Goal: Information Seeking & Learning: Learn about a topic

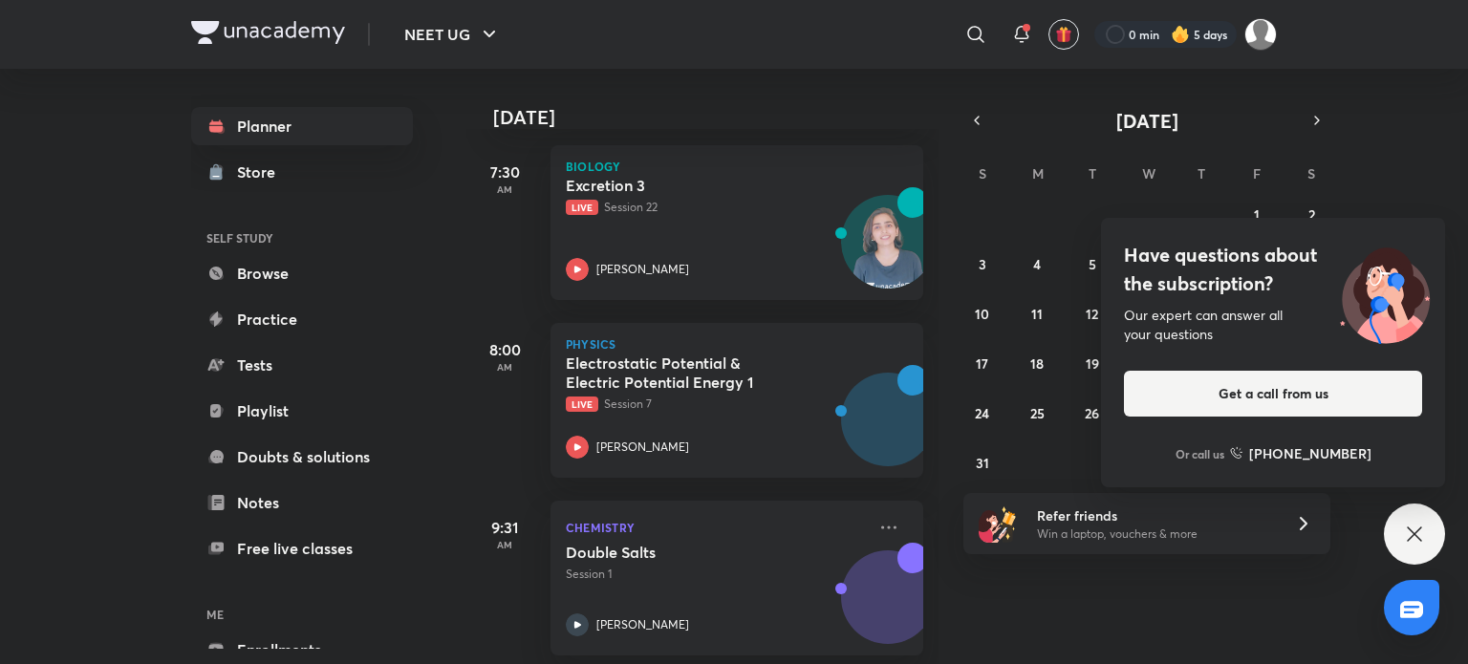
scroll to position [98, 0]
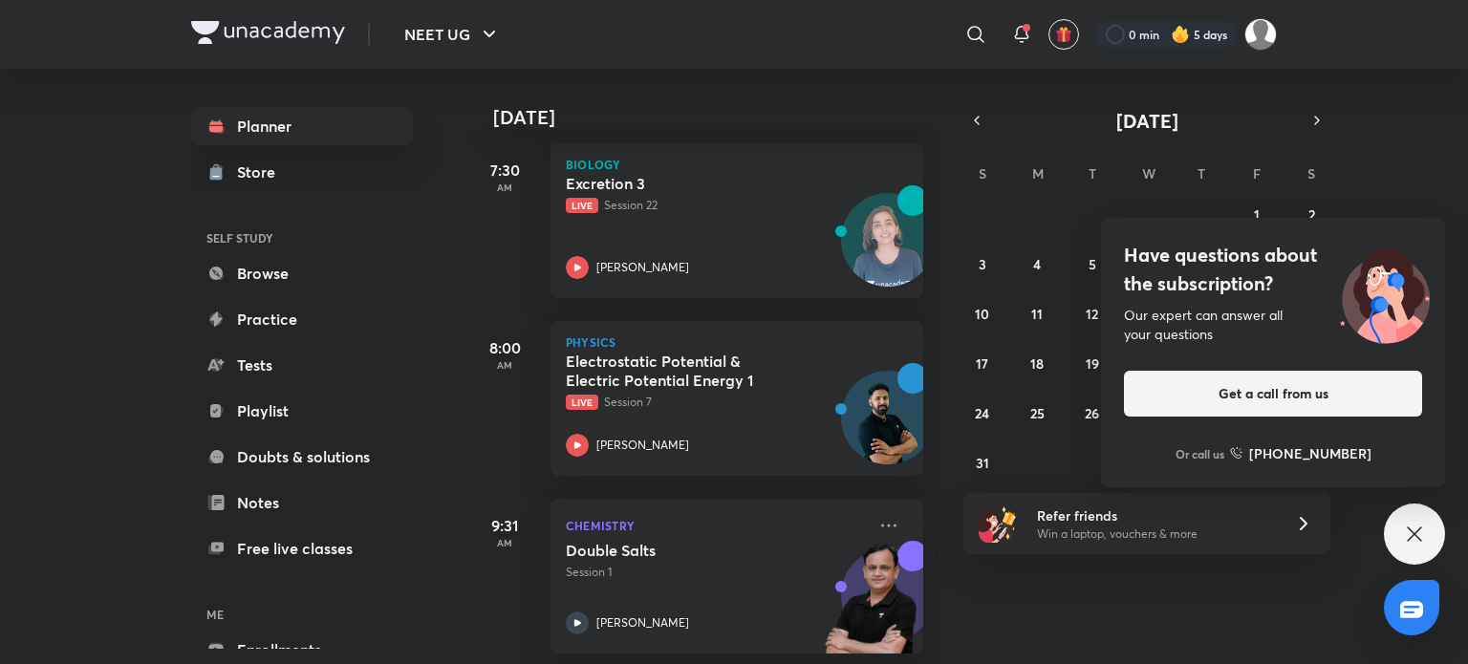
click at [1396, 522] on div "Have questions about the subscription? Our expert can answer all your questions…" at bounding box center [1414, 534] width 61 height 61
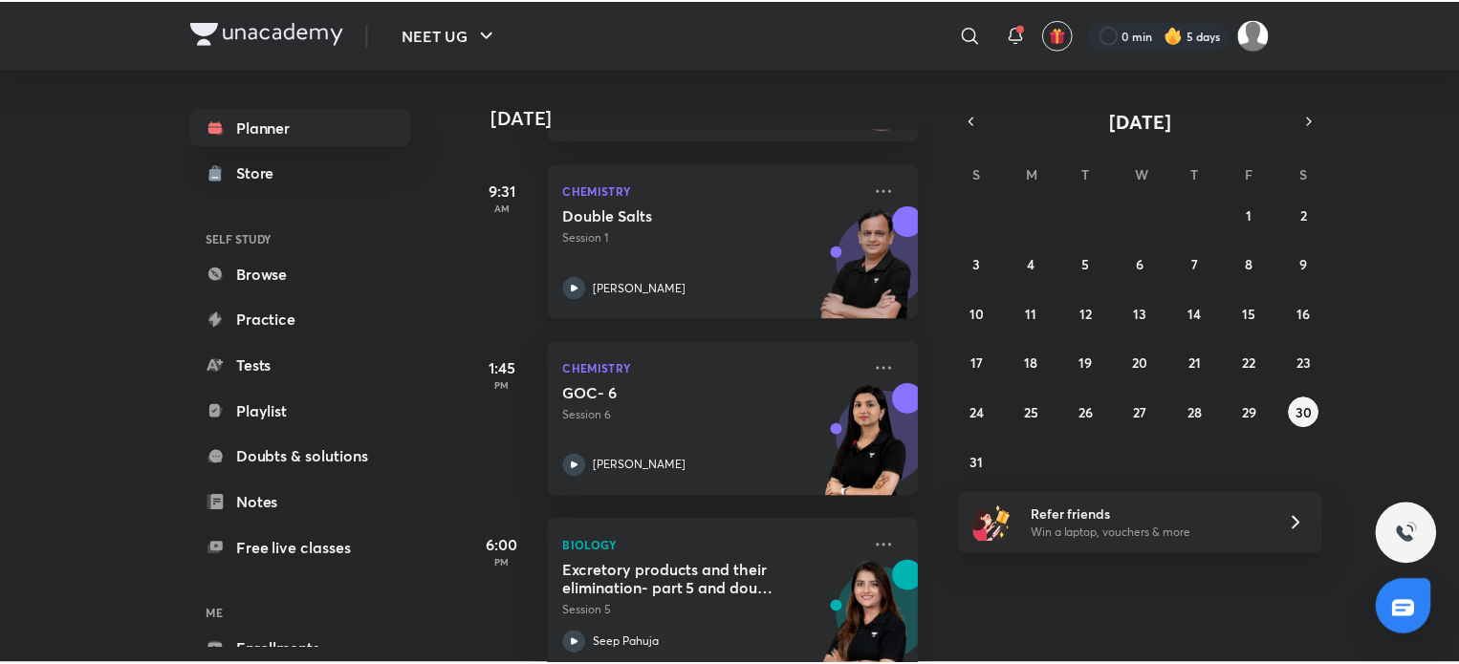
scroll to position [434, 0]
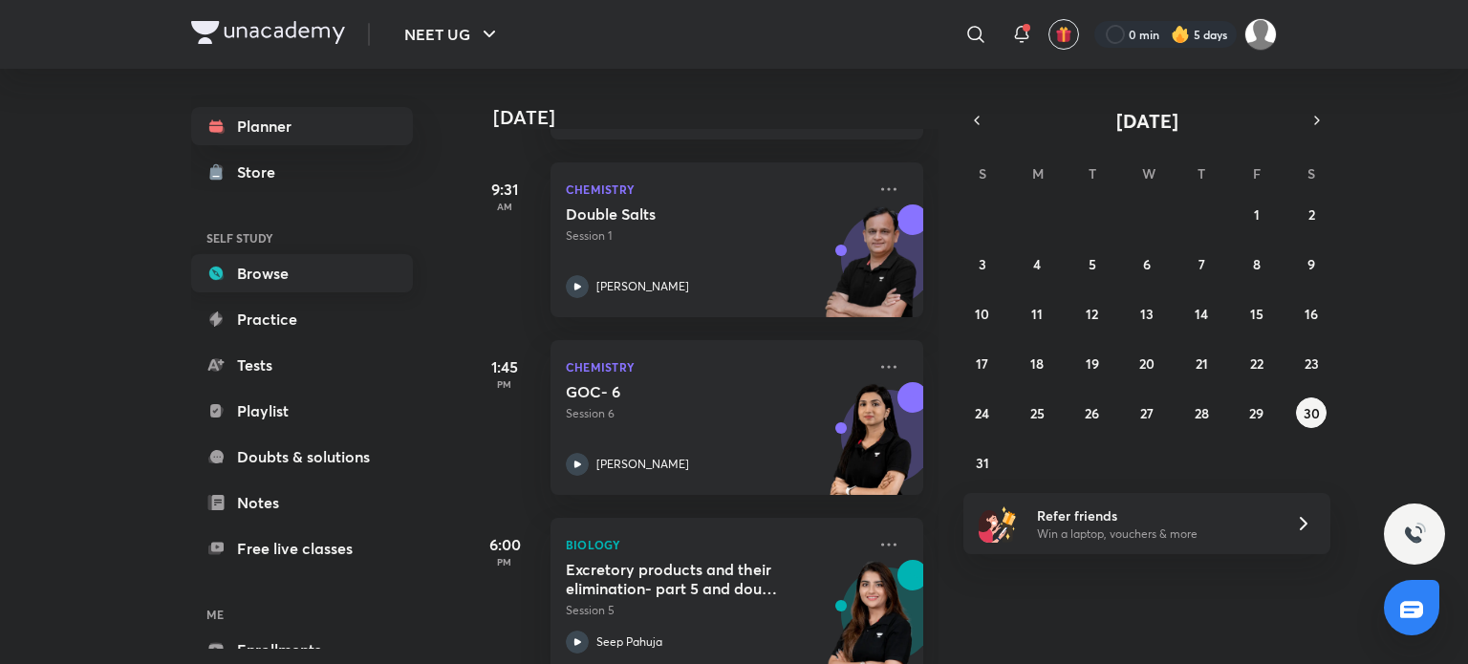
click at [298, 267] on link "Browse" at bounding box center [302, 273] width 222 height 38
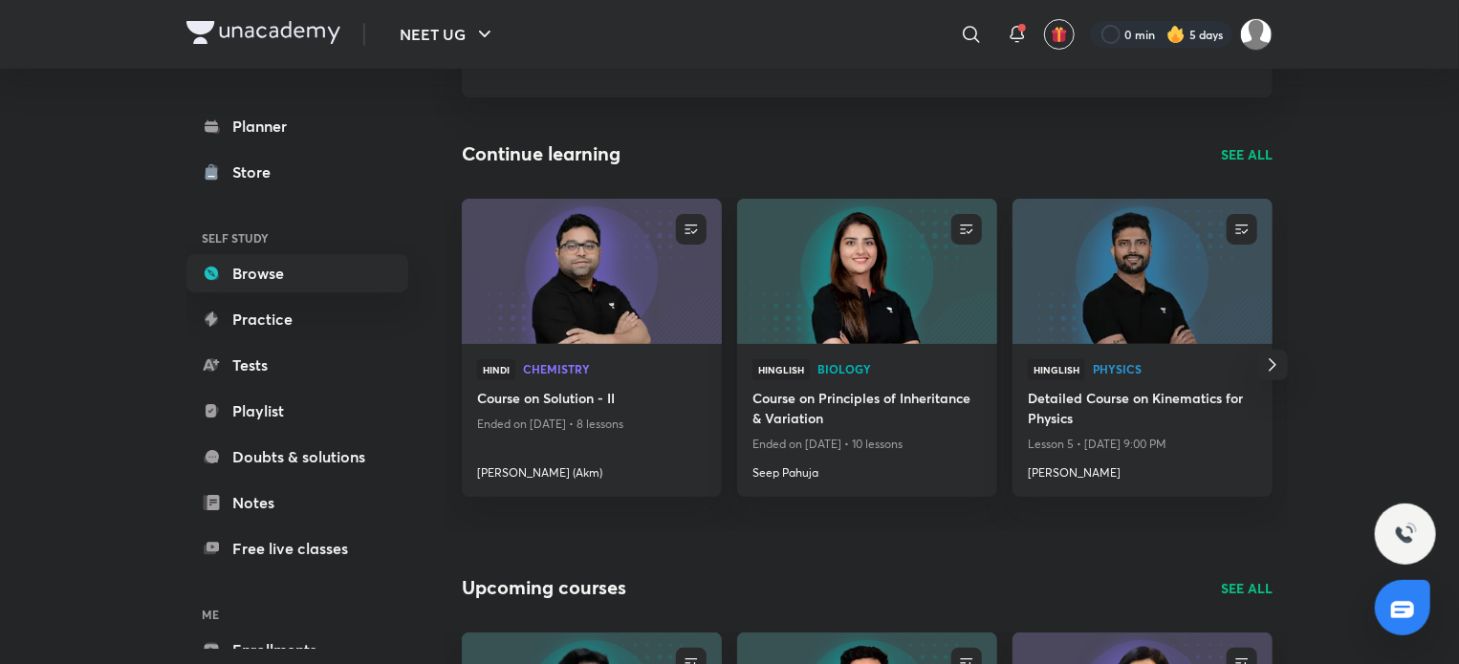
scroll to position [148, 0]
click at [1273, 354] on icon "button" at bounding box center [1272, 364] width 23 height 23
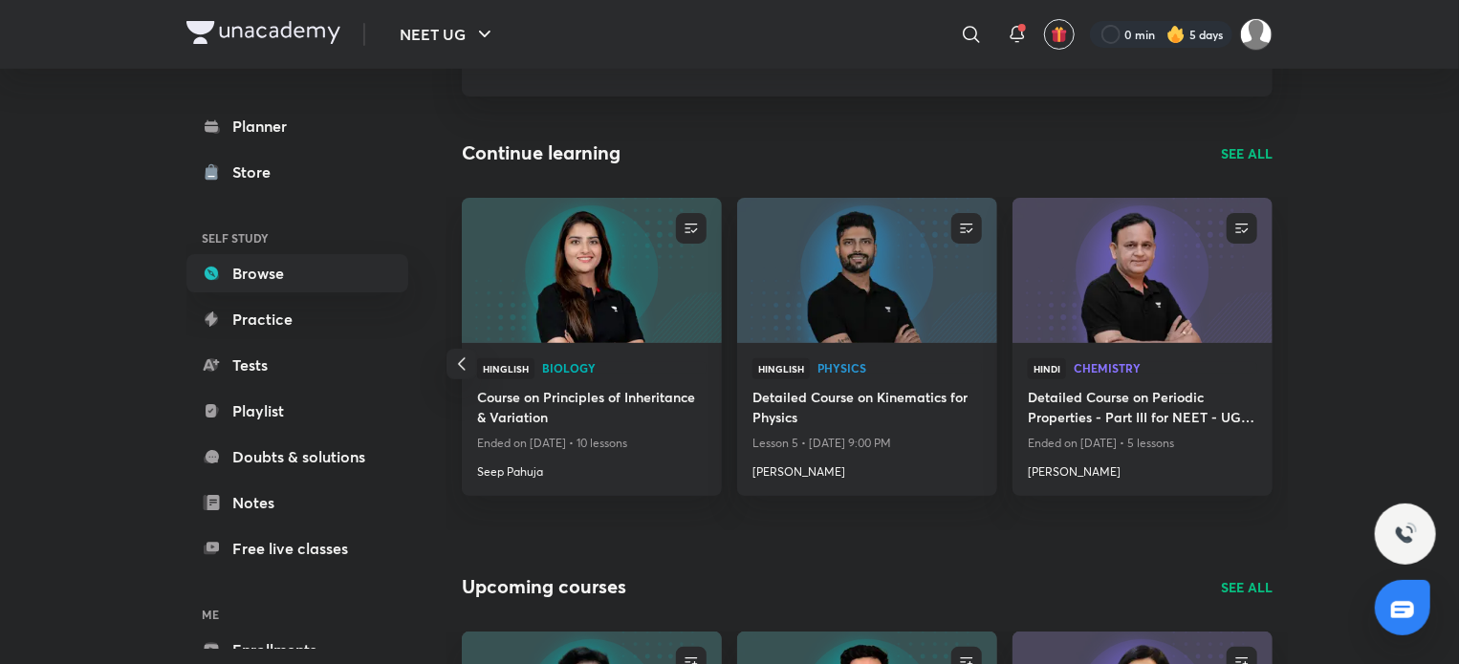
click at [1243, 150] on p "SEE ALL" at bounding box center [1247, 153] width 52 height 20
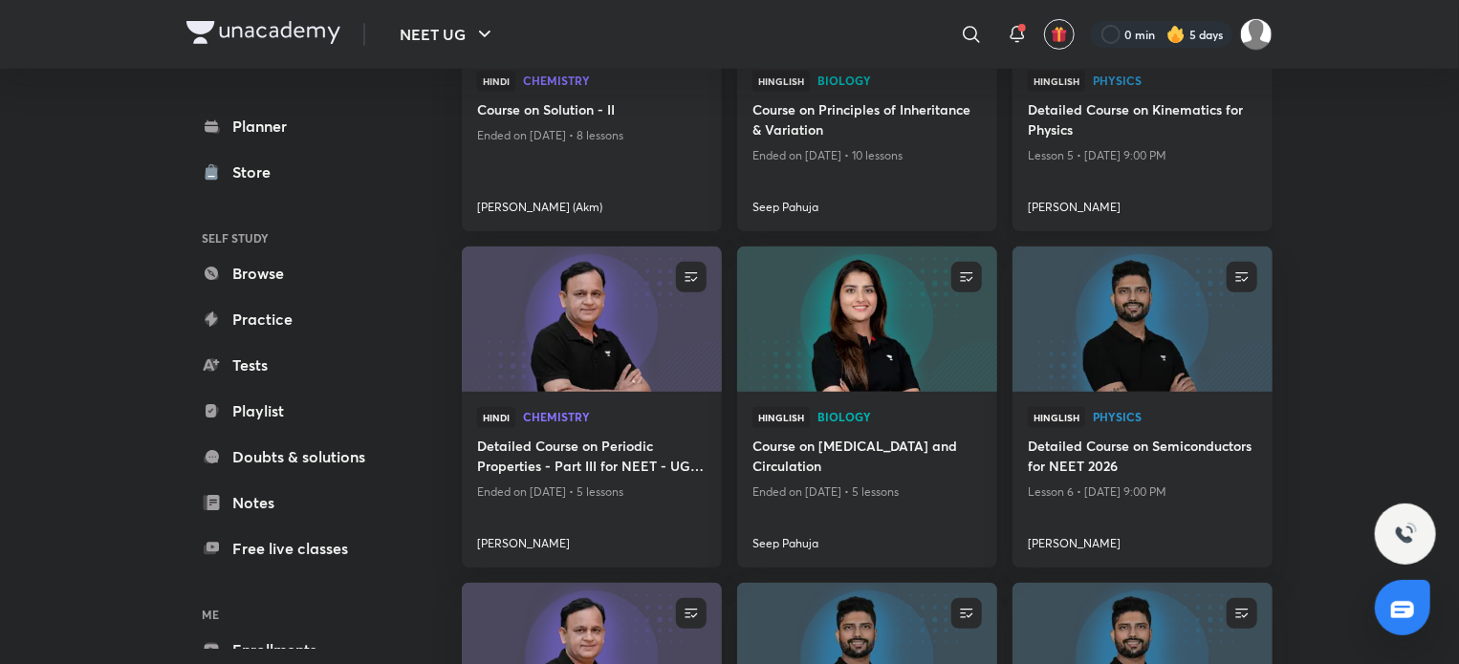
scroll to position [370, 0]
click at [1178, 467] on h4 "Detailed Course on Semiconductors for NEET 2026" at bounding box center [1142, 459] width 229 height 44
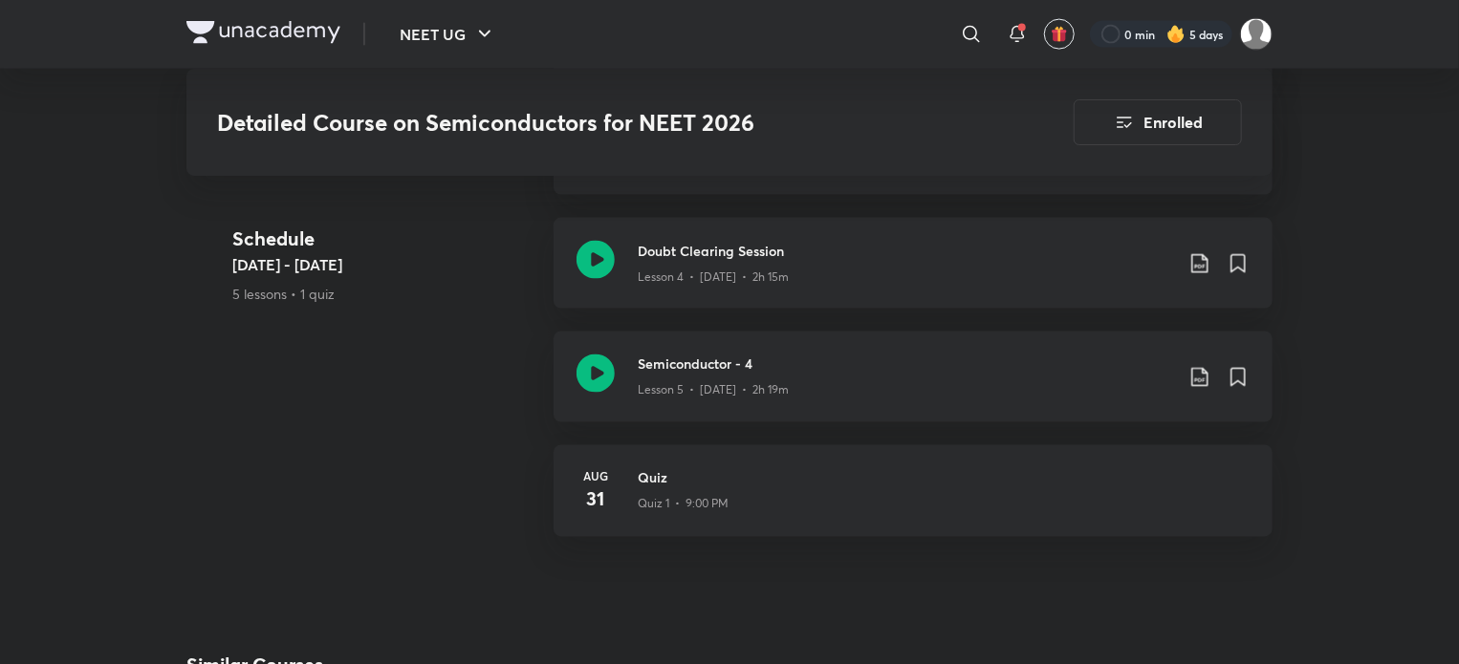
scroll to position [1486, 0]
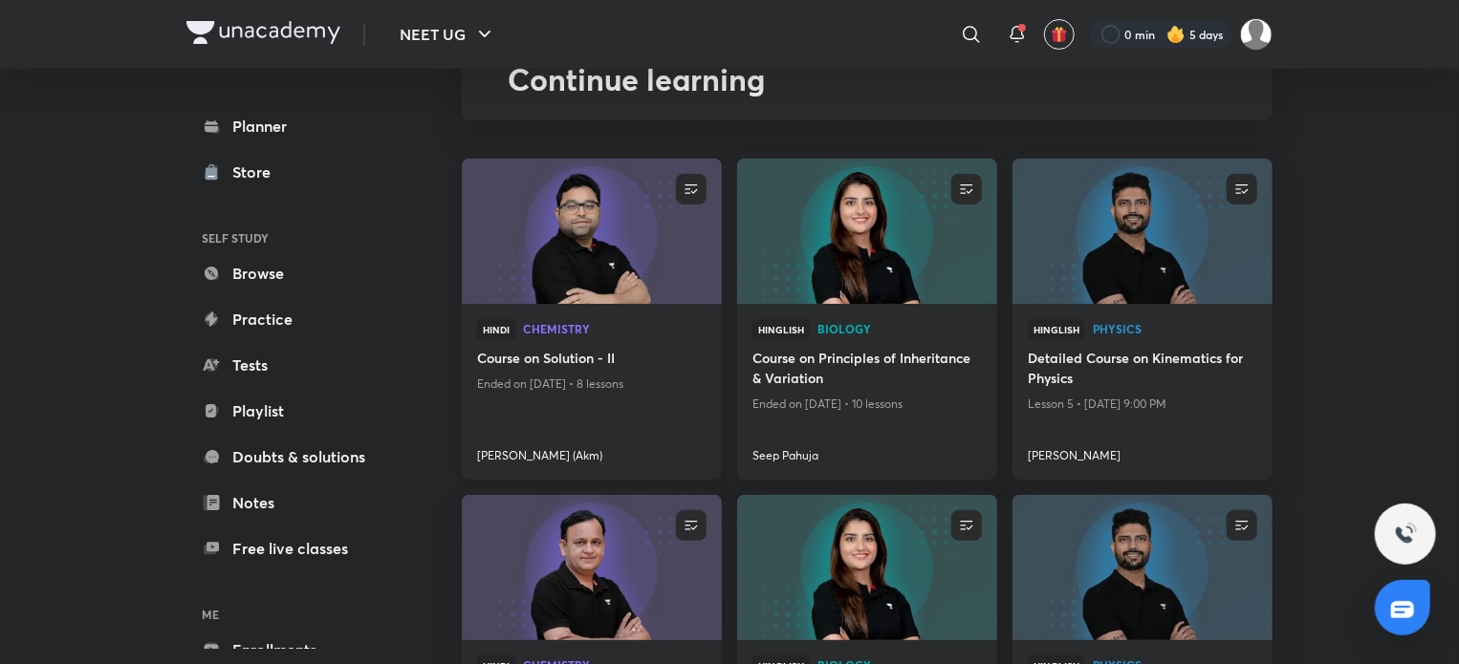
scroll to position [133, 0]
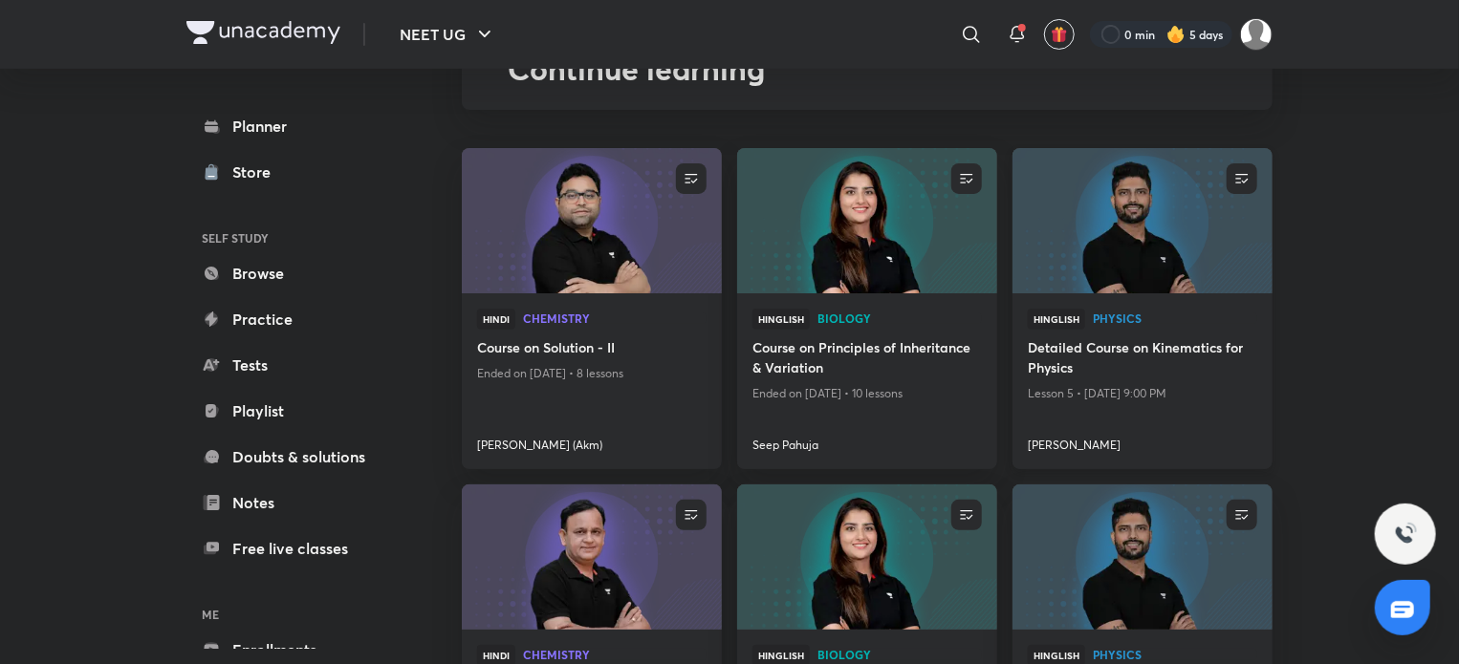
click at [1208, 351] on h4 "Detailed Course on Kinematics for Physics" at bounding box center [1142, 359] width 229 height 44
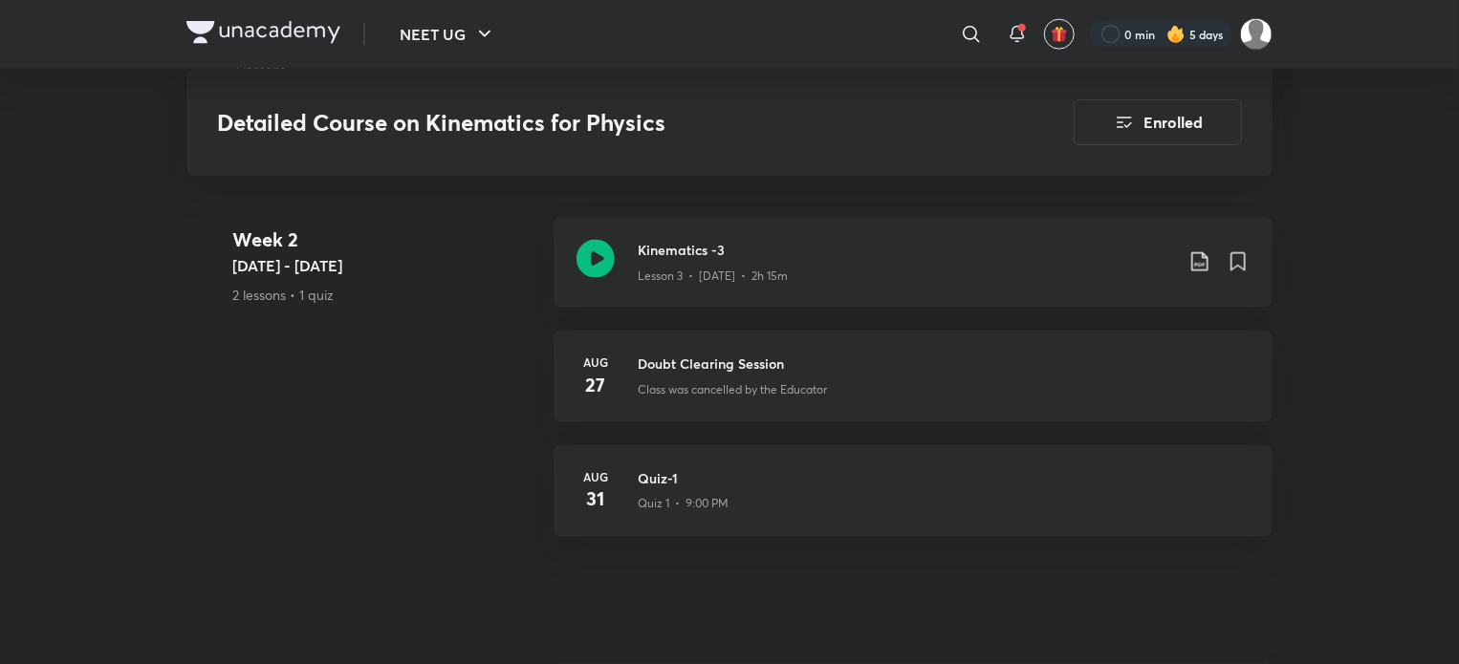
scroll to position [1335, 0]
